Goal: Entertainment & Leisure: Consume media (video, audio)

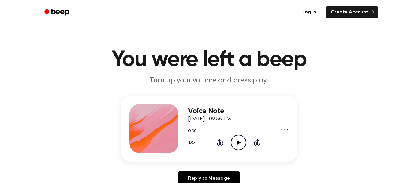
click at [234, 148] on icon "Play Audio" at bounding box center [238, 143] width 16 height 16
click at [212, 124] on div at bounding box center [238, 126] width 100 height 5
click at [225, 124] on div at bounding box center [238, 126] width 100 height 5
click at [58, 8] on icon "Beep" at bounding box center [57, 12] width 26 height 9
click at [265, 126] on div at bounding box center [238, 126] width 100 height 1
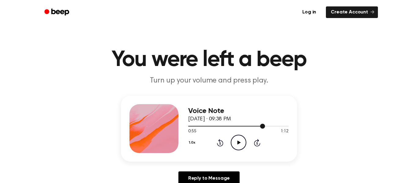
click at [241, 142] on icon "Play Audio" at bounding box center [238, 143] width 16 height 16
click at [241, 127] on div at bounding box center [238, 126] width 100 height 5
click at [256, 126] on div at bounding box center [238, 126] width 100 height 1
click at [246, 126] on div at bounding box center [222, 126] width 68 height 1
click at [239, 142] on icon at bounding box center [238, 143] width 3 height 4
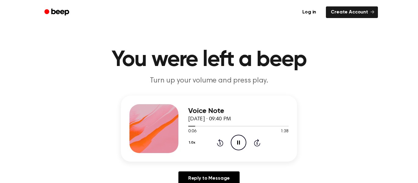
click at [208, 126] on div at bounding box center [238, 126] width 100 height 1
click at [236, 142] on icon "Play Audio" at bounding box center [238, 143] width 16 height 16
click at [247, 140] on div "1.0x Rewind 5 seconds Play Audio Skip 5 seconds" at bounding box center [238, 143] width 100 height 16
click at [245, 145] on icon "Play Audio" at bounding box center [238, 143] width 16 height 16
click at [242, 138] on icon "Pause Audio" at bounding box center [238, 143] width 16 height 16
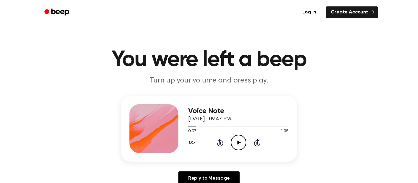
click at [241, 143] on icon "Play Audio" at bounding box center [238, 143] width 16 height 16
click at [246, 138] on icon "Play Audio" at bounding box center [238, 143] width 16 height 16
click at [240, 146] on icon "Pause Audio" at bounding box center [238, 143] width 16 height 16
click at [233, 145] on icon "Play Audio" at bounding box center [238, 143] width 16 height 16
